Goal: Communication & Community: Connect with others

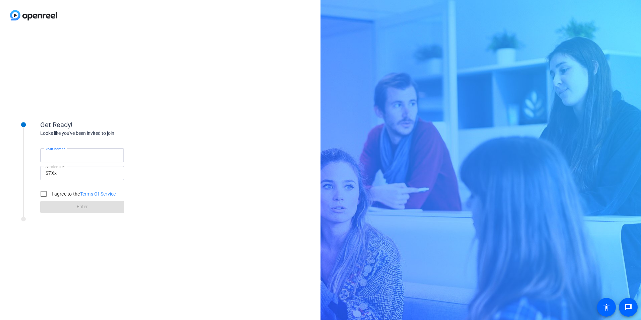
click at [90, 159] on input "Your name" at bounding box center [82, 155] width 73 height 8
type input "[PERSON_NAME] [PERSON_NAME]"
click at [44, 191] on input "I agree to the Terms Of Service" at bounding box center [43, 193] width 13 height 13
checkbox input "true"
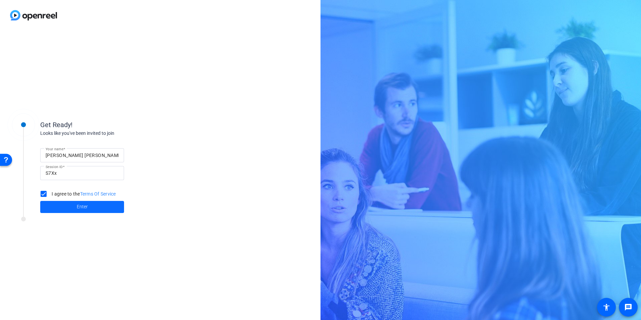
click at [60, 208] on span at bounding box center [82, 207] width 84 height 16
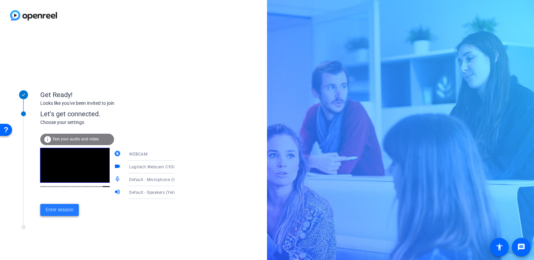
click at [65, 211] on span "Enter session" at bounding box center [60, 209] width 28 height 7
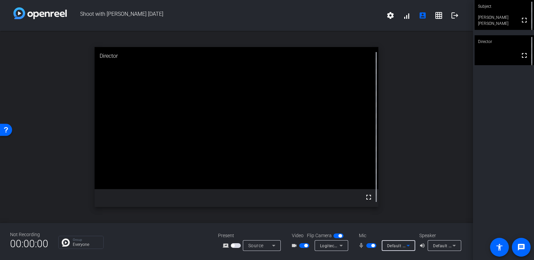
click at [409, 244] on icon at bounding box center [408, 245] width 8 height 8
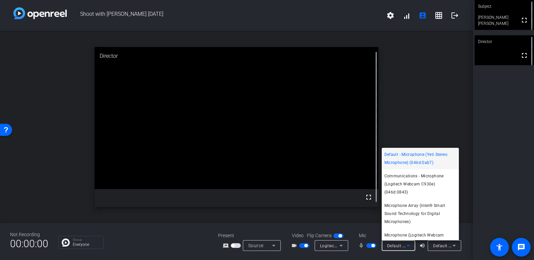
click at [446, 109] on div at bounding box center [267, 130] width 534 height 260
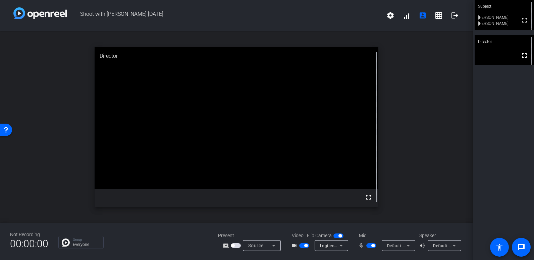
click at [452, 245] on icon at bounding box center [454, 245] width 8 height 8
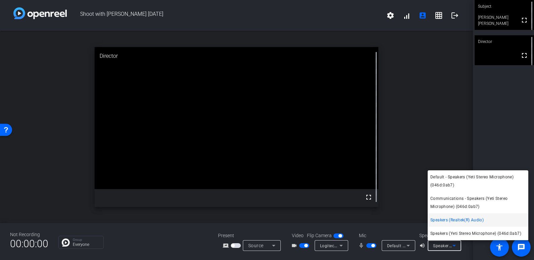
click at [446, 139] on div at bounding box center [267, 130] width 534 height 260
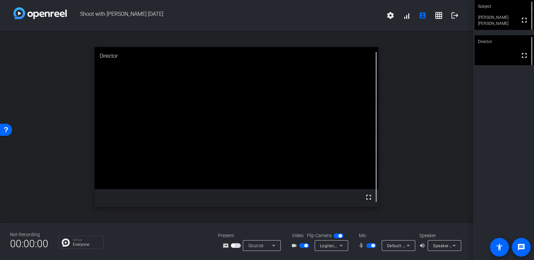
click at [341, 247] on icon at bounding box center [341, 245] width 8 height 8
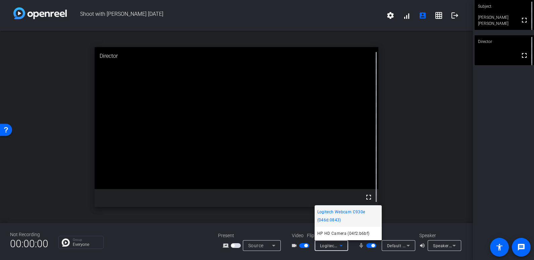
click at [421, 60] on div at bounding box center [267, 130] width 534 height 260
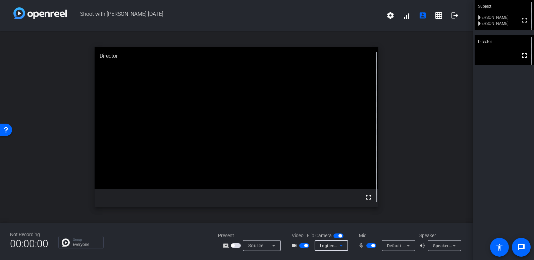
click at [336, 245] on span "Logitech Webcam C930e (046d:0843)" at bounding box center [357, 244] width 74 height 5
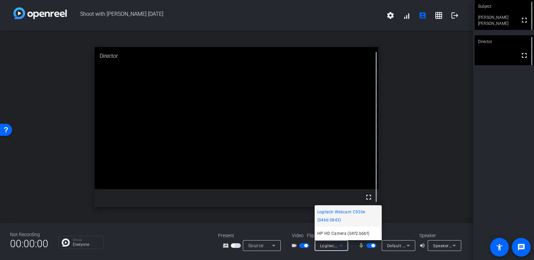
click at [412, 151] on div at bounding box center [267, 130] width 534 height 260
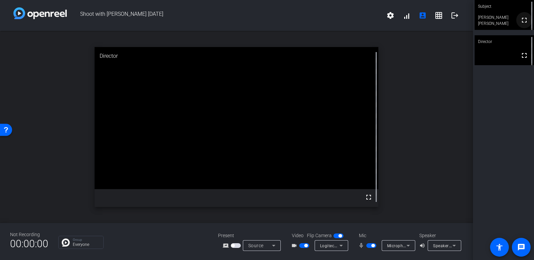
click at [516, 22] on span at bounding box center [524, 20] width 16 height 16
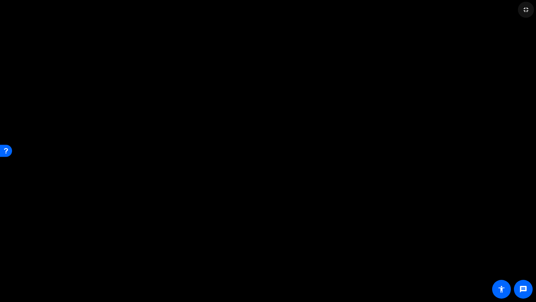
click at [522, 9] on span at bounding box center [526, 10] width 16 height 16
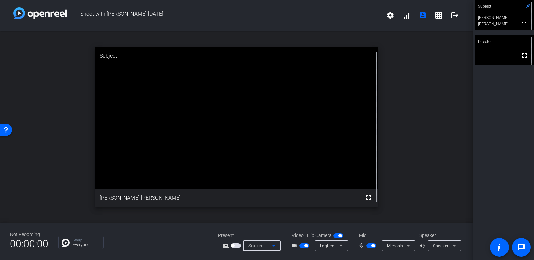
click at [273, 245] on icon at bounding box center [273, 245] width 3 height 2
click at [260, 220] on span "Screen Sharing" at bounding box center [259, 220] width 29 height 8
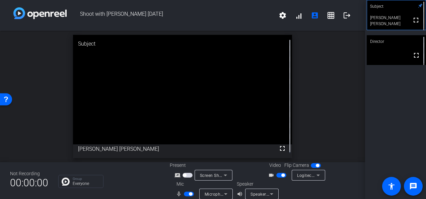
click at [222, 177] on icon at bounding box center [226, 175] width 8 height 8
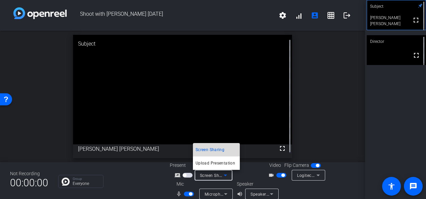
click at [219, 152] on span "Screen Sharing" at bounding box center [210, 150] width 29 height 8
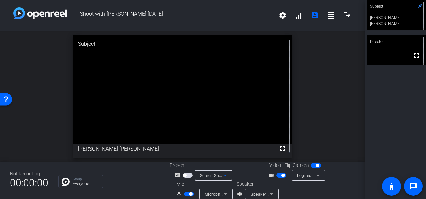
click at [224, 177] on icon at bounding box center [226, 175] width 8 height 8
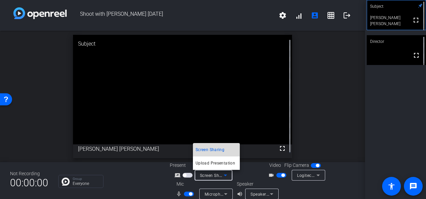
click at [217, 148] on span "Screen Sharing" at bounding box center [210, 150] width 29 height 8
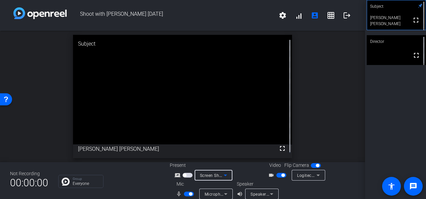
click at [214, 171] on div "Screen Sharing" at bounding box center [212, 175] width 24 height 8
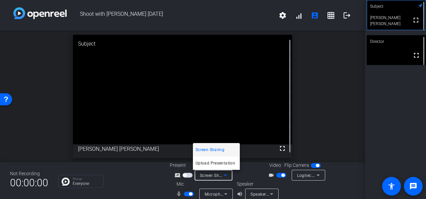
click at [188, 177] on div at bounding box center [213, 99] width 426 height 199
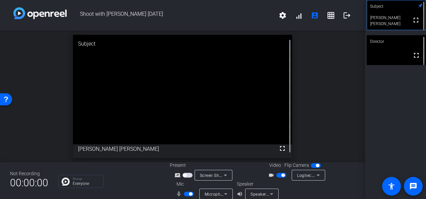
click at [188, 176] on span "button" at bounding box center [188, 175] width 10 height 5
click at [219, 176] on span "Screen Sharing" at bounding box center [215, 175] width 30 height 5
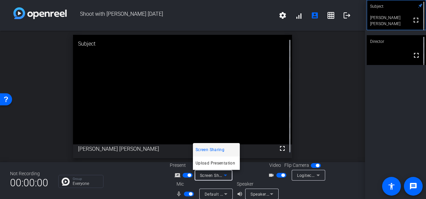
click at [186, 176] on div at bounding box center [213, 99] width 426 height 199
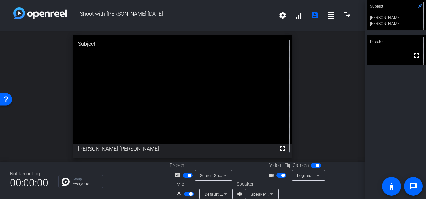
click at [184, 176] on span "button" at bounding box center [188, 175] width 10 height 5
click at [187, 176] on span "button" at bounding box center [188, 175] width 10 height 5
click at [201, 119] on video at bounding box center [182, 90] width 219 height 110
click at [203, 170] on div "Present screen_share_outline Screen Sharing" at bounding box center [203, 171] width 67 height 19
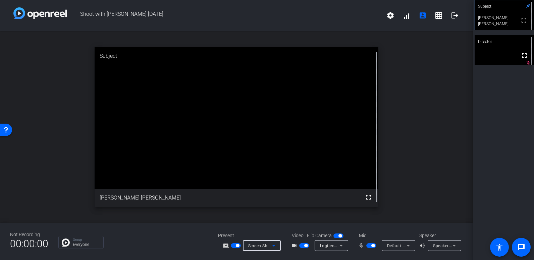
click at [277, 246] on icon at bounding box center [274, 245] width 8 height 8
click at [276, 220] on mat-option "Screen Sharing" at bounding box center [266, 219] width 47 height 13
click at [233, 245] on span "button" at bounding box center [236, 245] width 10 height 5
click at [239, 245] on span "button" at bounding box center [236, 245] width 10 height 5
click at [233, 244] on span "button" at bounding box center [236, 245] width 10 height 5
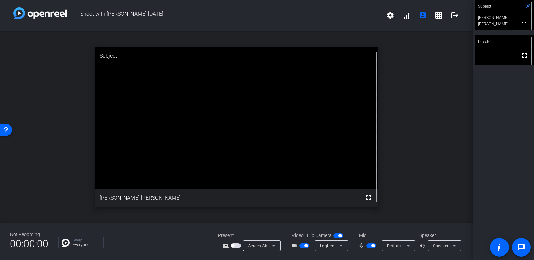
click at [268, 242] on span "Screen Sharing" at bounding box center [263, 244] width 30 height 5
click at [268, 221] on span "Screen Sharing" at bounding box center [259, 220] width 29 height 8
click at [272, 247] on icon at bounding box center [274, 245] width 8 height 8
click at [267, 222] on span "Screen Sharing" at bounding box center [259, 220] width 29 height 8
click at [239, 244] on span "button" at bounding box center [236, 245] width 10 height 5
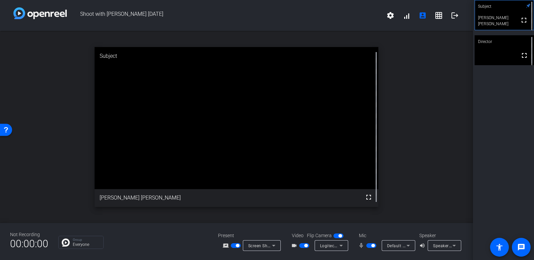
click at [232, 245] on span "button" at bounding box center [236, 245] width 10 height 5
click at [235, 245] on span "button" at bounding box center [236, 245] width 10 height 5
click at [235, 246] on span "button" at bounding box center [236, 245] width 10 height 5
click at [236, 246] on span "button" at bounding box center [236, 245] width 10 height 5
click at [207, 140] on video at bounding box center [237, 118] width 284 height 142
